Goal: Task Accomplishment & Management: Manage account settings

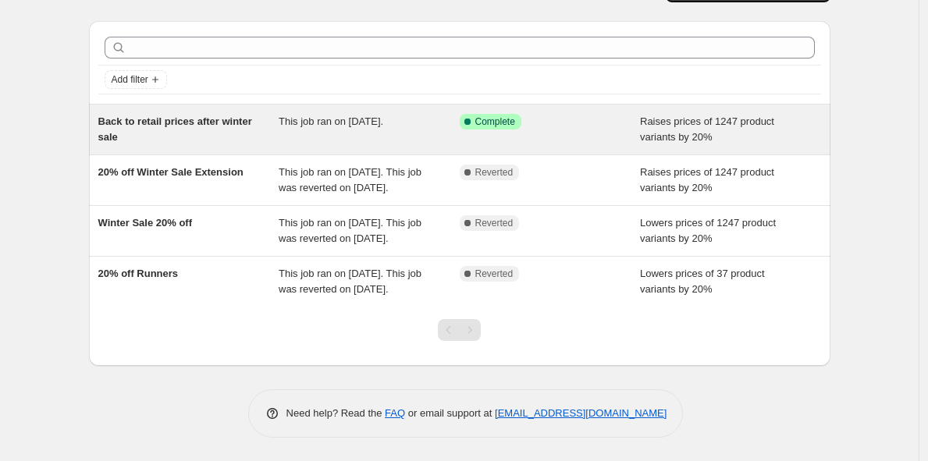
scroll to position [85, 0]
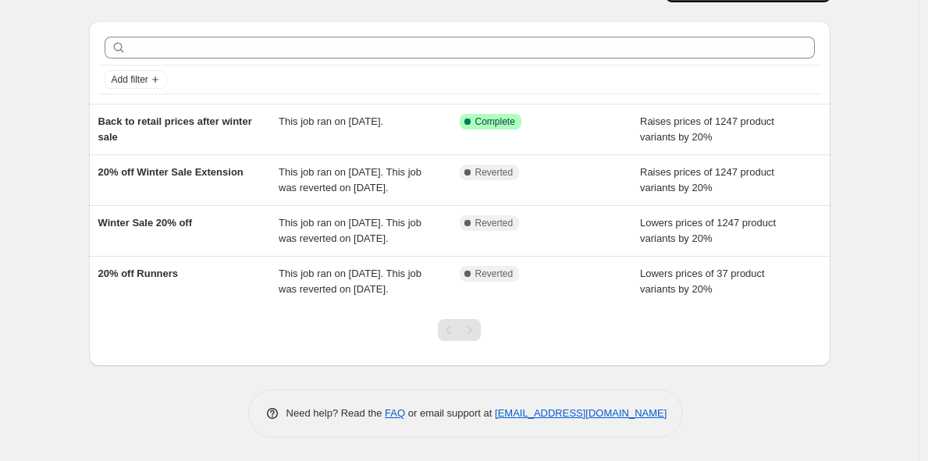
scroll to position [34, 0]
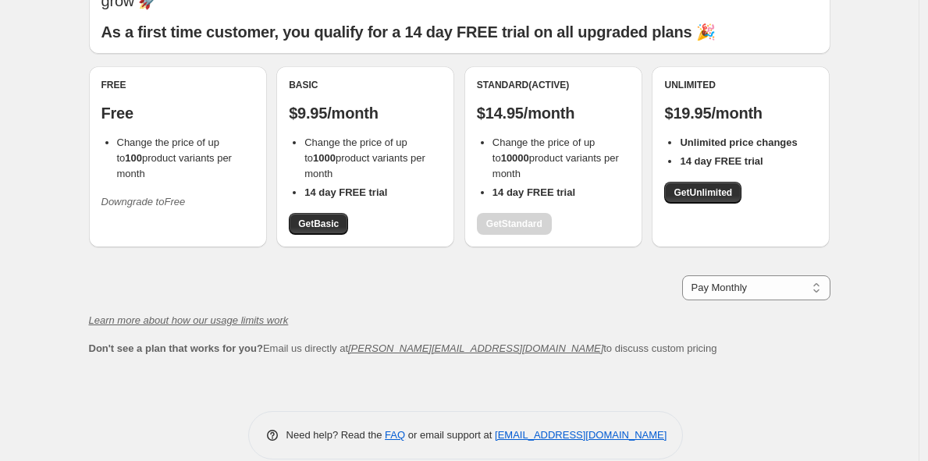
scroll to position [102, 0]
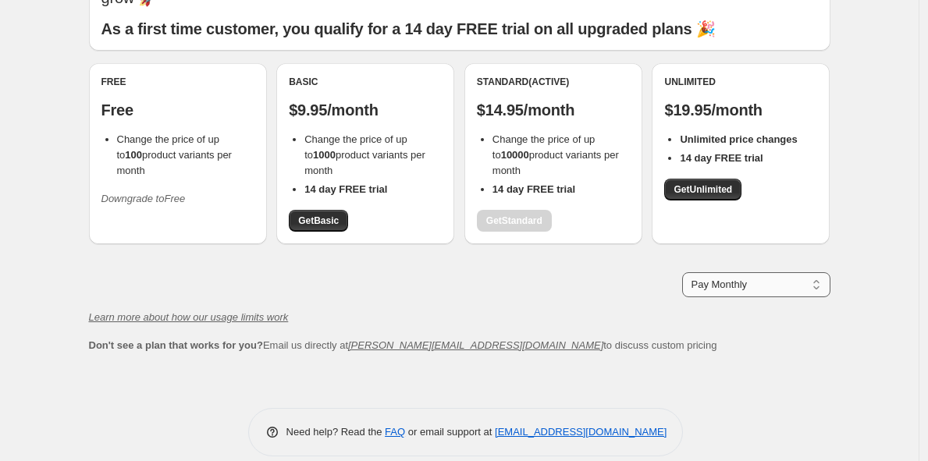
click at [820, 272] on select "Pay Monthly Pay Yearly (Save 16%)" at bounding box center [756, 284] width 148 height 25
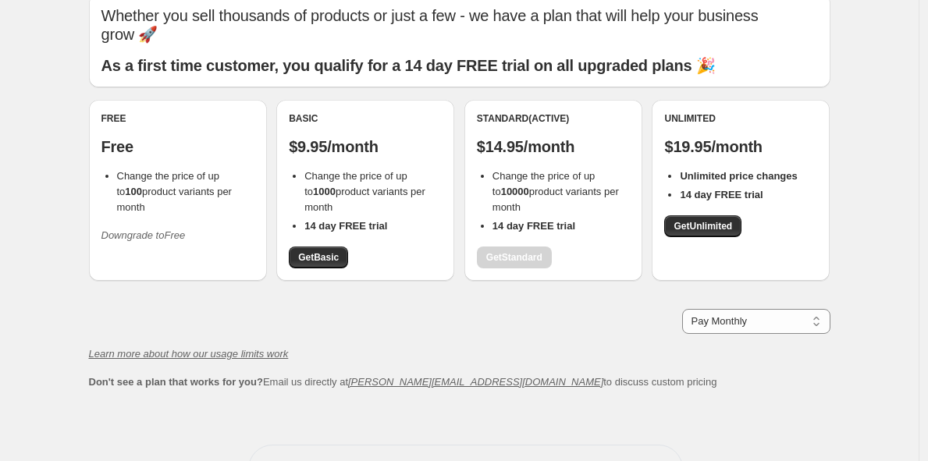
scroll to position [51, 0]
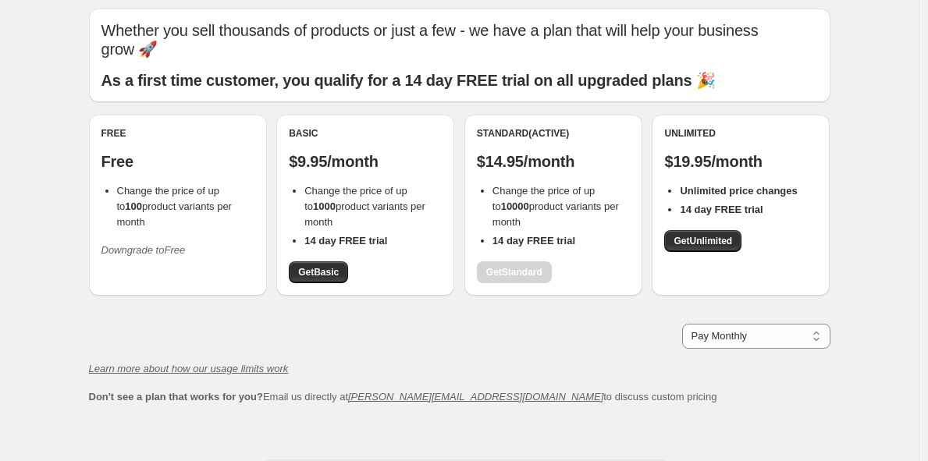
click at [171, 243] on span "Downgrade to Free" at bounding box center [143, 251] width 84 height 16
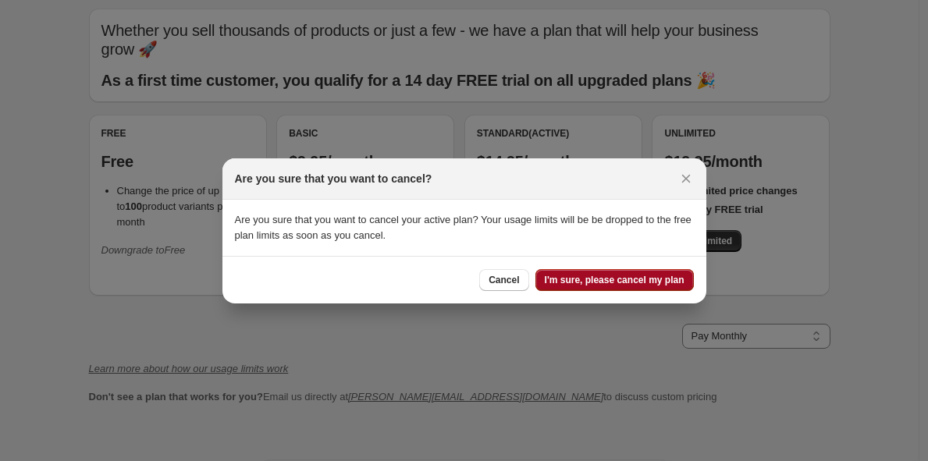
click at [591, 280] on span "I'm sure, please cancel my plan" at bounding box center [615, 280] width 140 height 12
